Goal: Information Seeking & Learning: Learn about a topic

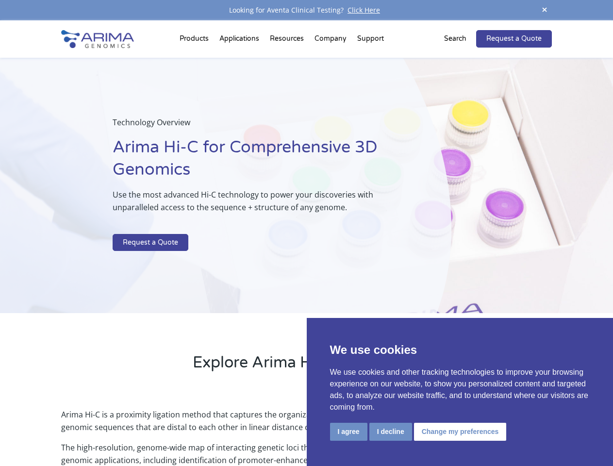
click at [306, 233] on p at bounding box center [258, 227] width 290 height 13
click at [348, 431] on button "I agree" at bounding box center [348, 432] width 37 height 18
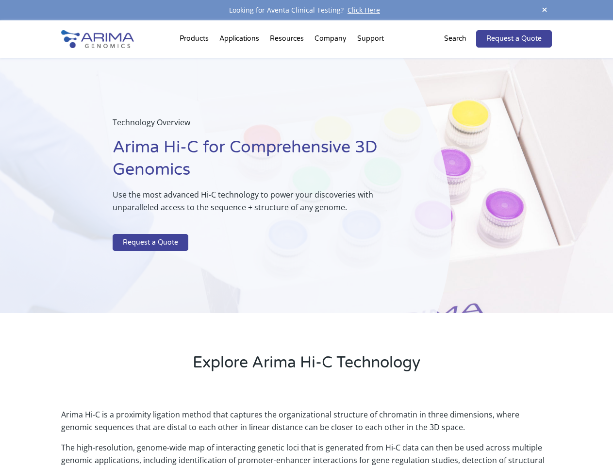
click at [390, 431] on p "Arima Hi-C is a proximity ligation method that captures the organizational stru…" at bounding box center [306, 424] width 490 height 33
click at [458, 431] on p "Arima Hi-C is a proximity ligation method that captures the organizational stru…" at bounding box center [306, 424] width 490 height 33
click at [544, 10] on span at bounding box center [544, 10] width 15 height 13
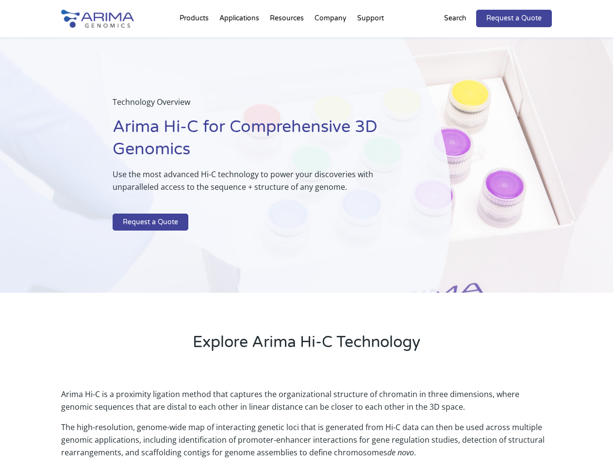
click at [306, 243] on div "Technology Overview Arima Hi-C for Comprehensive 3D Genomics Use the most advan…" at bounding box center [225, 165] width 451 height 256
click at [195, 41] on div "Technology Overview Arima Hi-C for Comprehensive 3D Genomics Use the most advan…" at bounding box center [225, 165] width 451 height 256
click at [288, 41] on div "Technology Overview Arima Hi-C for Comprehensive 3D Genomics Use the most advan…" at bounding box center [225, 165] width 451 height 256
click at [331, 41] on div "Technology Overview Arima Hi-C for Comprehensive 3D Genomics Use the most advan…" at bounding box center [225, 165] width 451 height 256
click at [370, 41] on div "Technology Overview Arima Hi-C for Comprehensive 3D Genomics Use the most advan…" at bounding box center [225, 165] width 451 height 256
